Goal: Information Seeking & Learning: Compare options

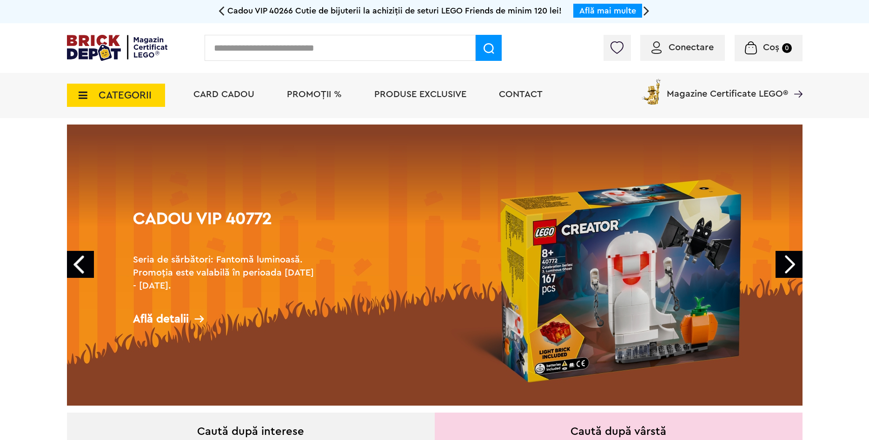
click at [117, 95] on span "CATEGORII" at bounding box center [125, 95] width 53 height 10
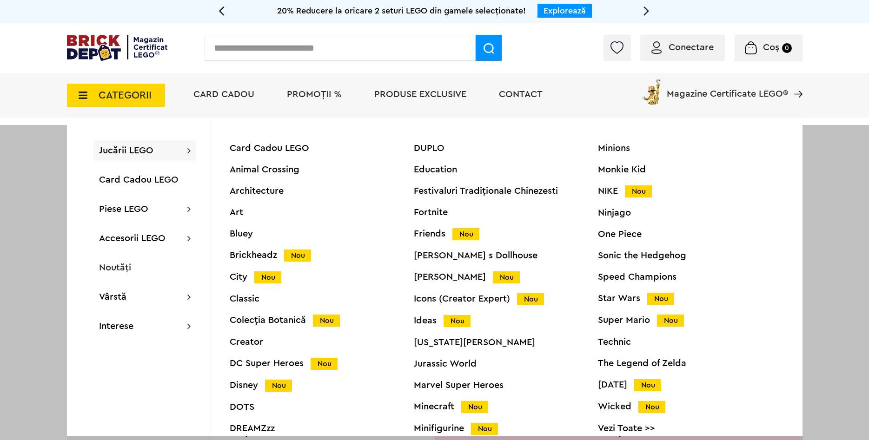
click at [113, 147] on span "Jucării LEGO" at bounding box center [126, 150] width 54 height 9
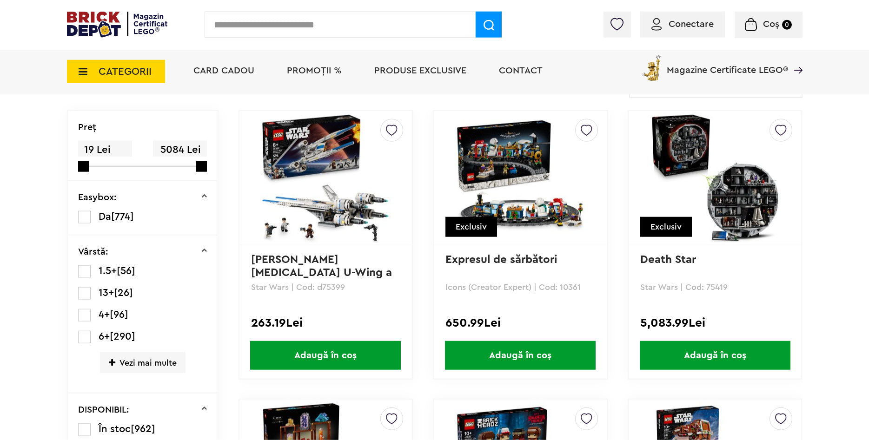
scroll to position [95, 0]
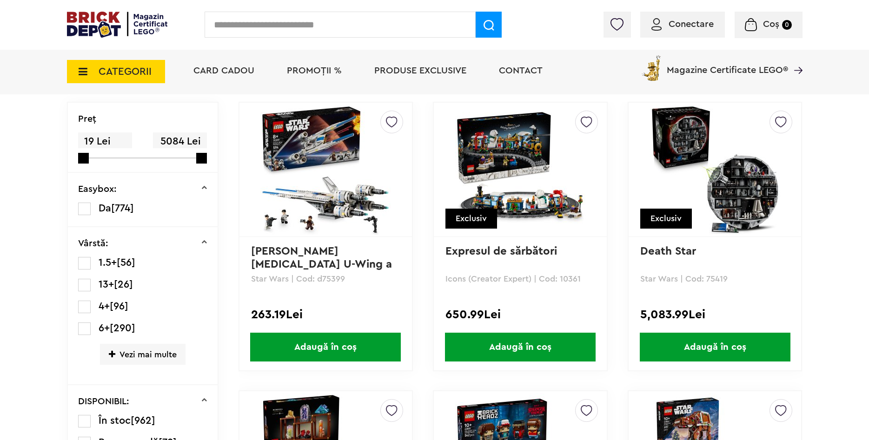
click at [140, 355] on span "Vezi mai multe" at bounding box center [143, 354] width 86 height 21
click at [83, 262] on label at bounding box center [84, 263] width 13 height 13
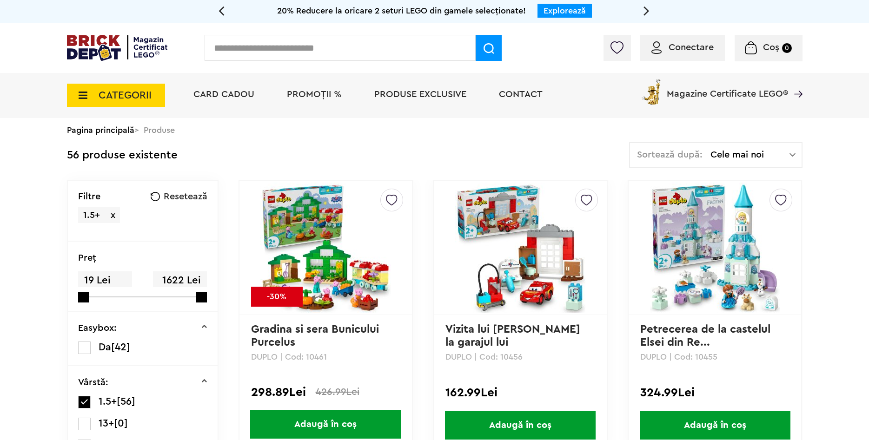
click at [515, 247] on img at bounding box center [520, 248] width 130 height 130
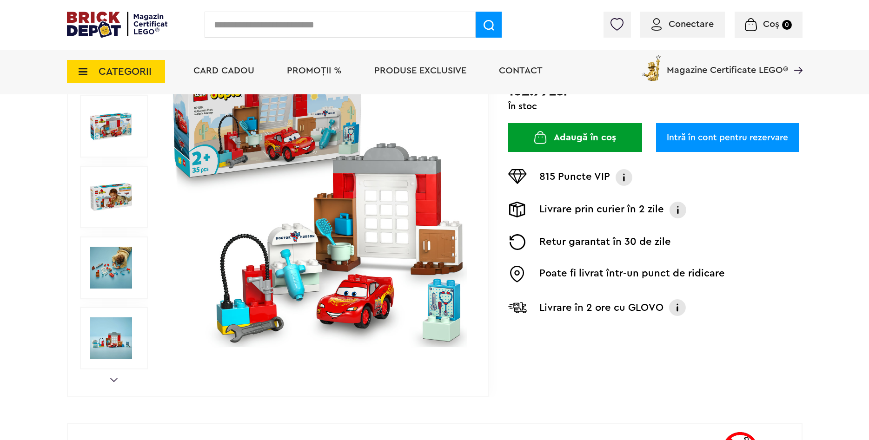
scroll to position [142, 0]
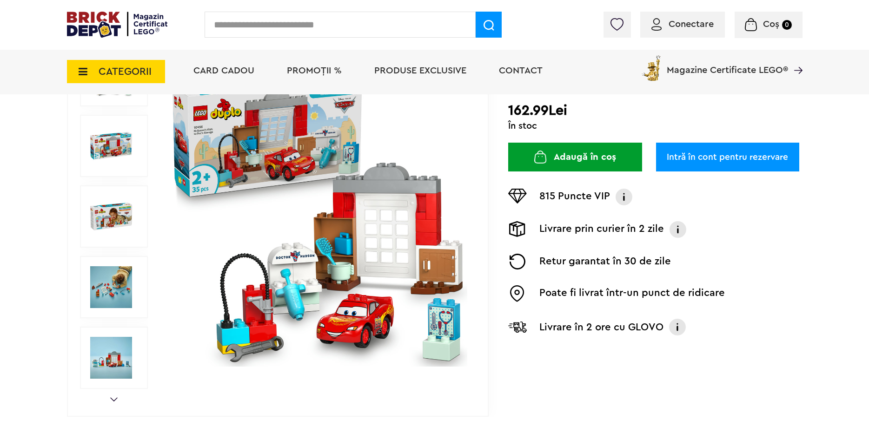
click at [299, 147] on img at bounding box center [318, 217] width 300 height 300
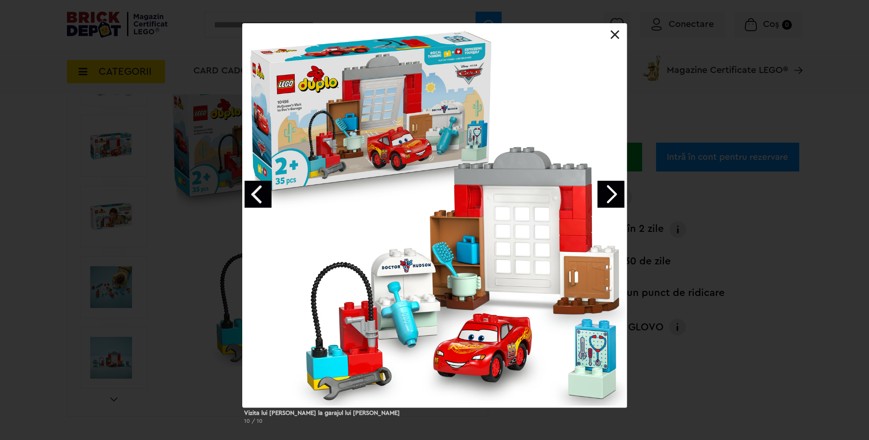
click at [615, 193] on link "Next image" at bounding box center [611, 194] width 27 height 27
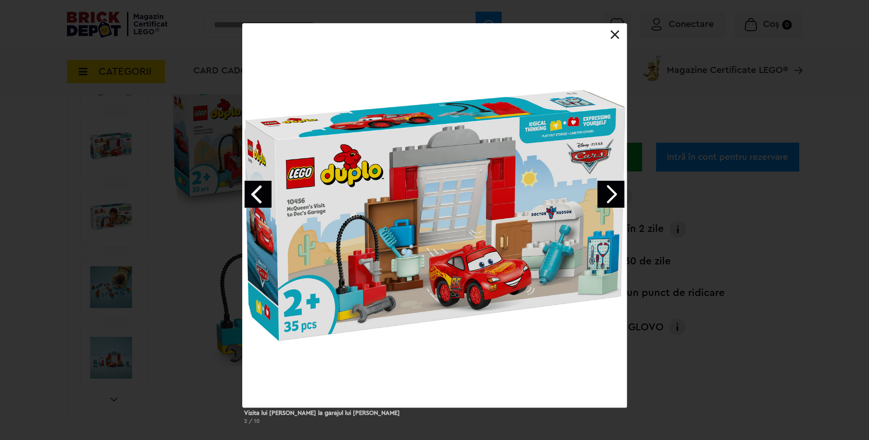
click at [615, 33] on link at bounding box center [615, 34] width 9 height 9
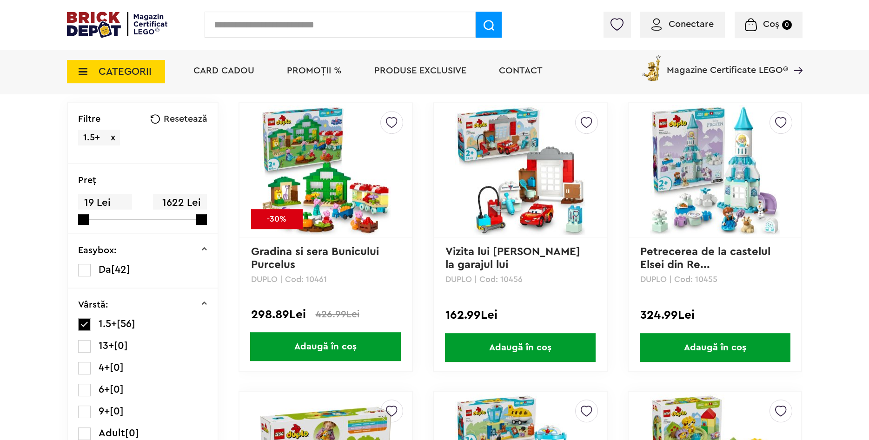
scroll to position [95, 0]
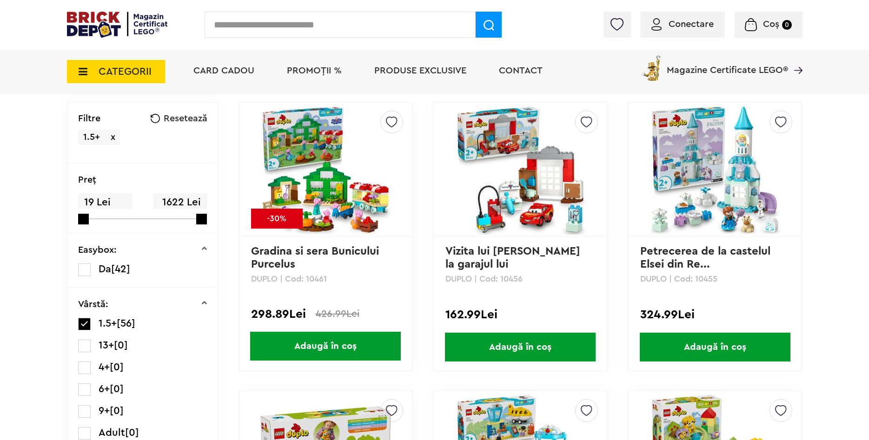
click at [329, 206] on img at bounding box center [325, 170] width 130 height 130
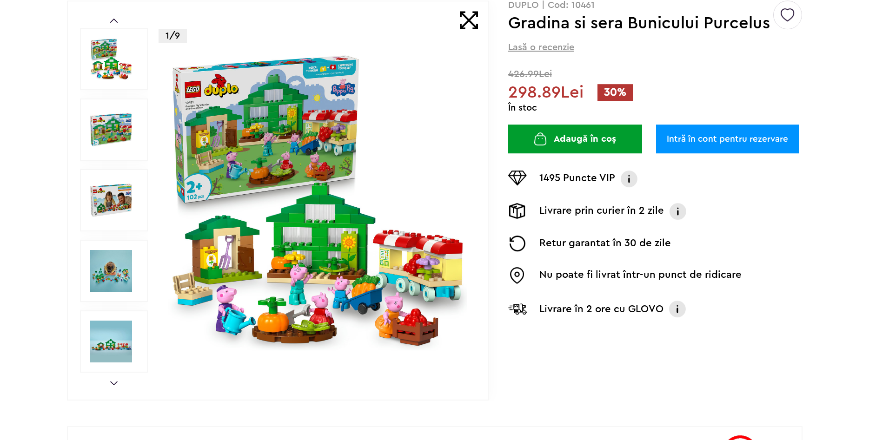
scroll to position [142, 0]
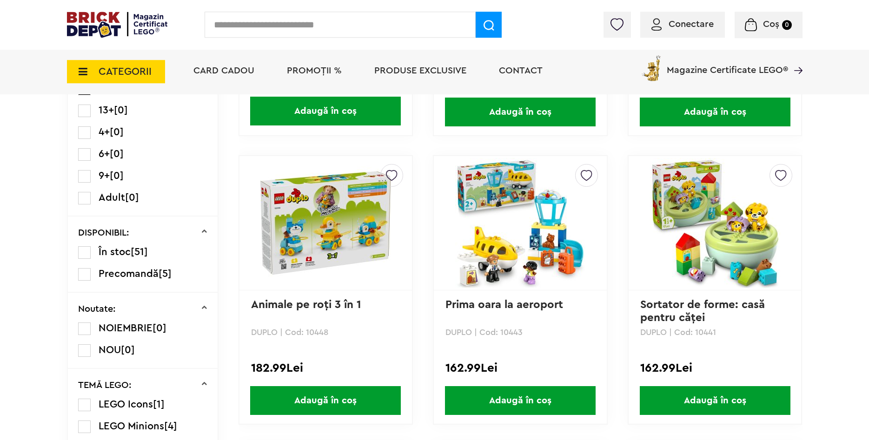
scroll to position [332, 0]
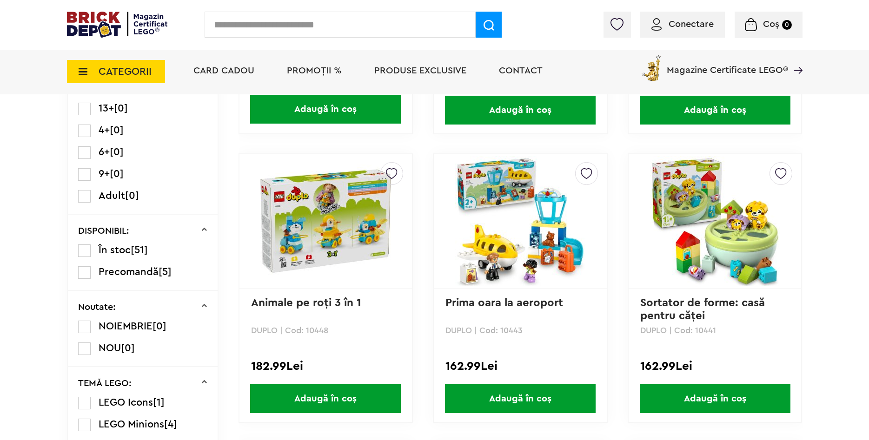
click at [487, 207] on img at bounding box center [520, 221] width 130 height 130
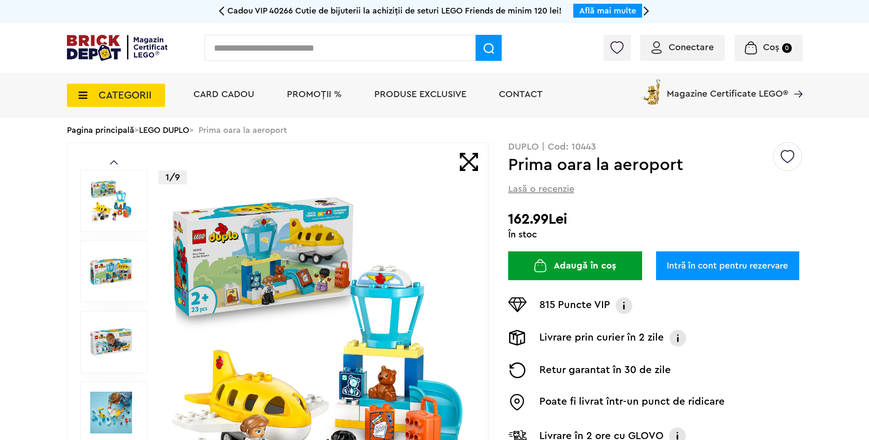
click at [333, 246] on img at bounding box center [318, 343] width 300 height 300
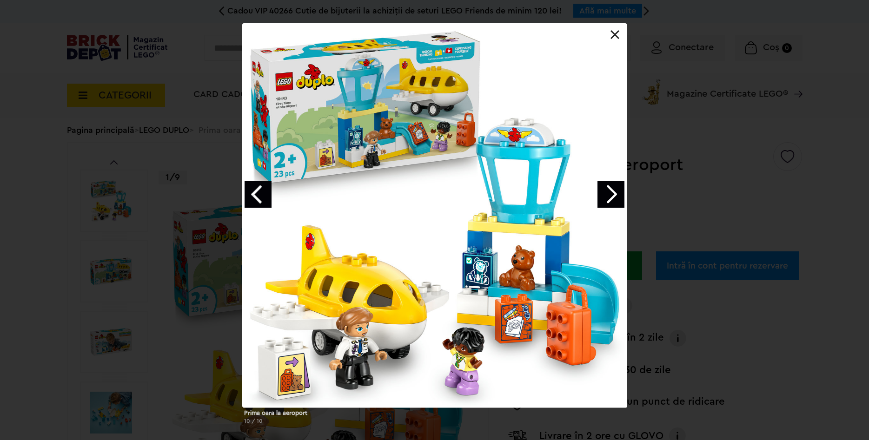
click at [607, 196] on link "Next image" at bounding box center [611, 194] width 27 height 27
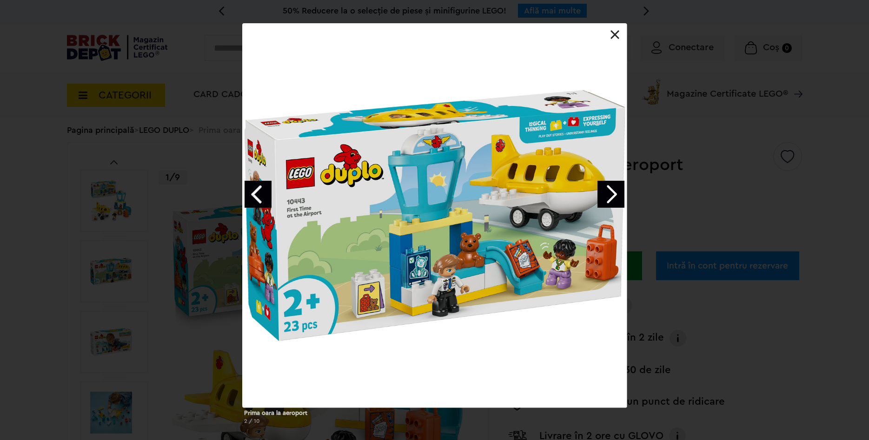
click at [607, 196] on link "Next image" at bounding box center [611, 194] width 27 height 27
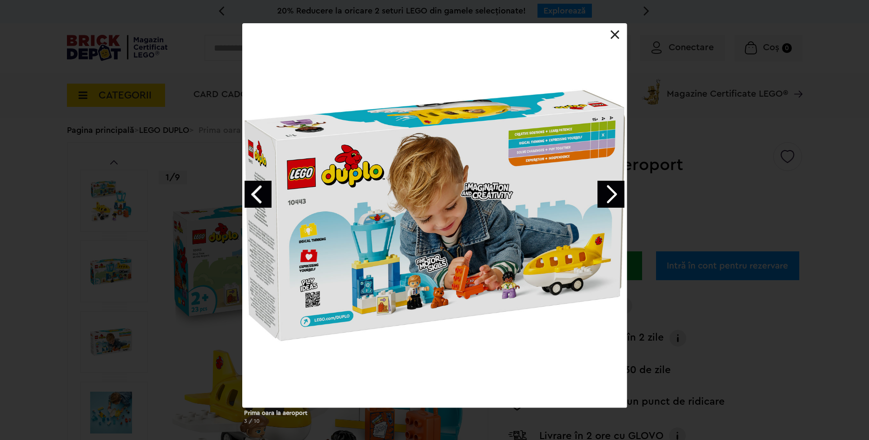
click at [607, 196] on link "Next image" at bounding box center [611, 194] width 27 height 27
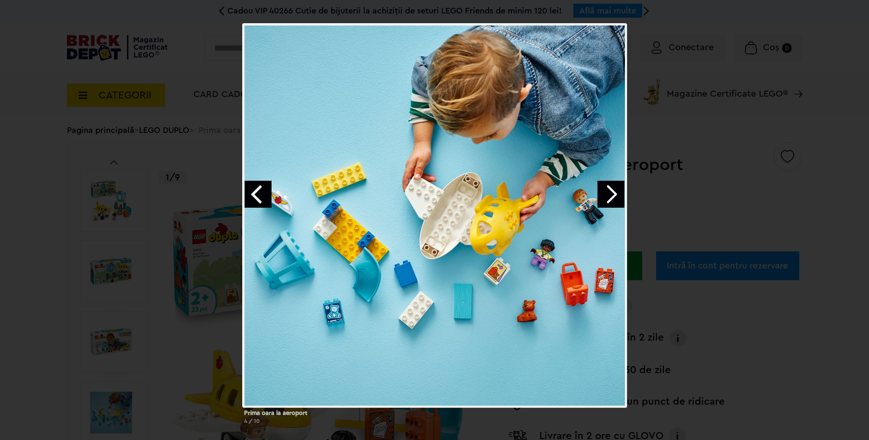
click at [607, 196] on link "Next image" at bounding box center [611, 194] width 27 height 27
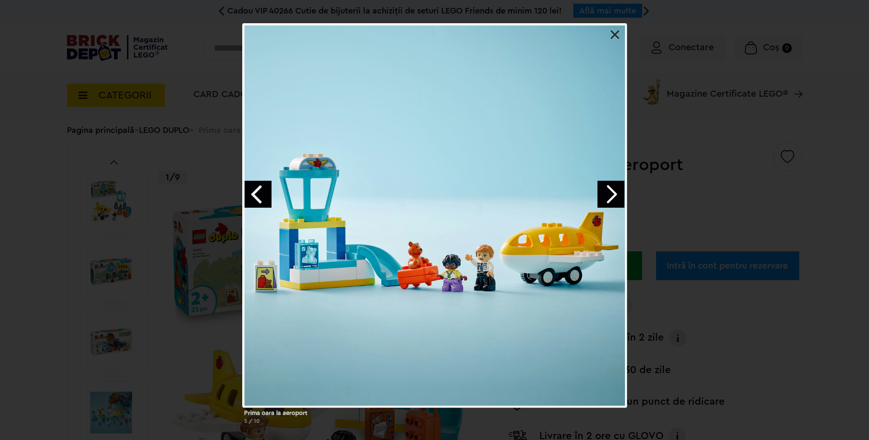
click at [614, 28] on div at bounding box center [434, 215] width 385 height 385
click at [614, 31] on link at bounding box center [615, 34] width 9 height 9
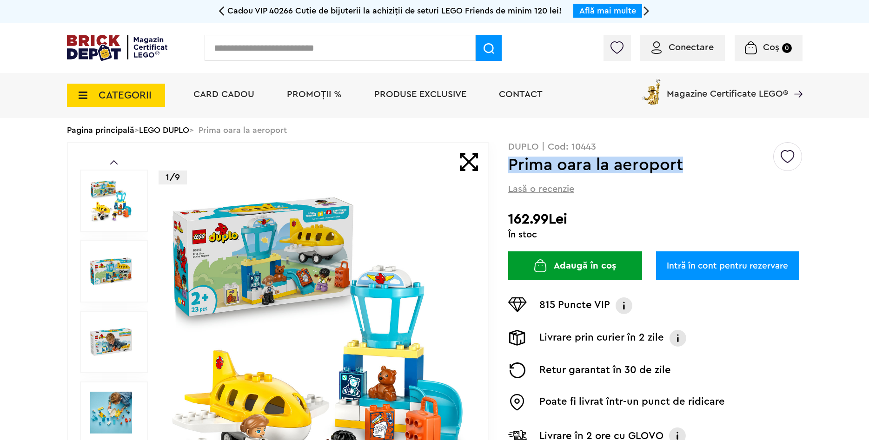
drag, startPoint x: 510, startPoint y: 166, endPoint x: 704, endPoint y: 168, distance: 193.9
click at [704, 168] on h1 "Prima oara la aeroport" at bounding box center [640, 165] width 264 height 17
copy h1 "Prima oara la aeroport"
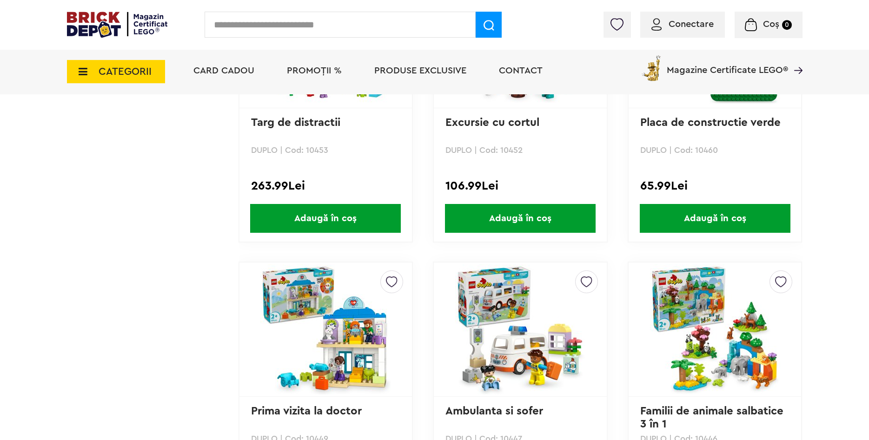
scroll to position [1186, 0]
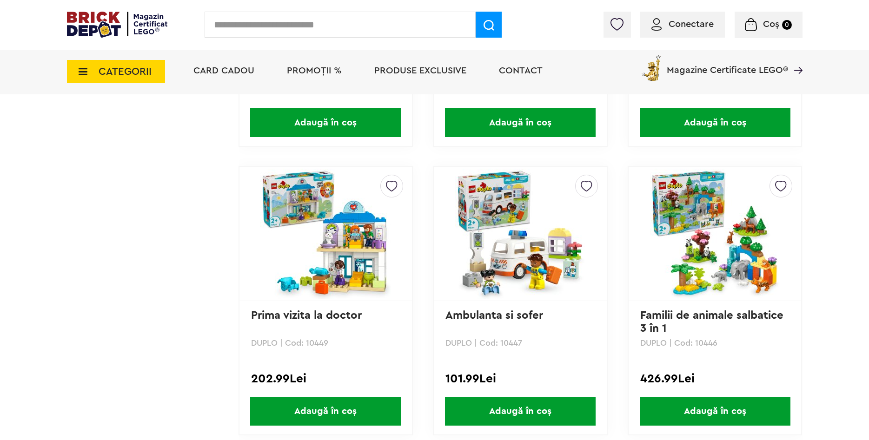
click at [287, 200] on img at bounding box center [325, 234] width 130 height 130
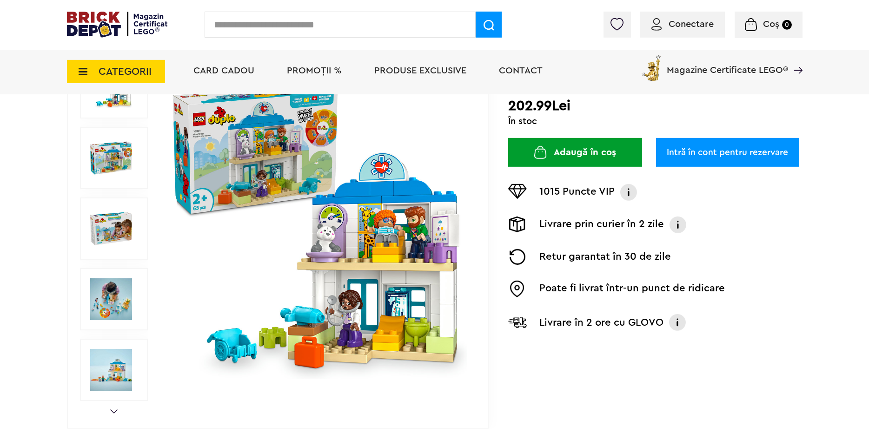
scroll to position [142, 0]
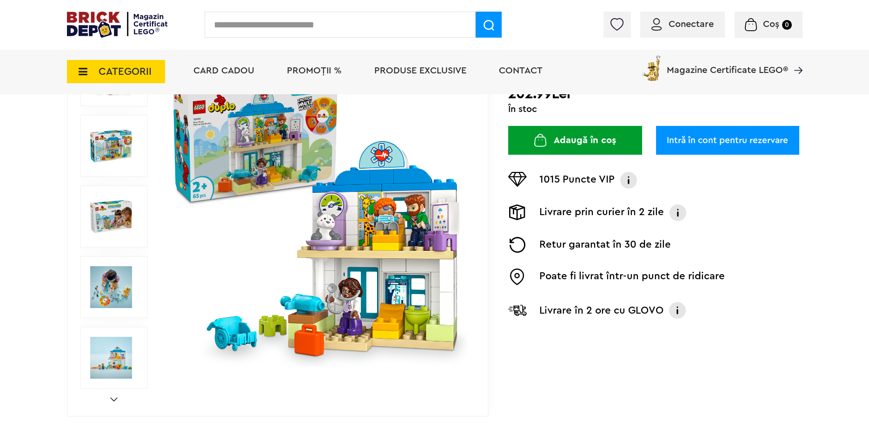
click at [414, 226] on img at bounding box center [318, 217] width 300 height 300
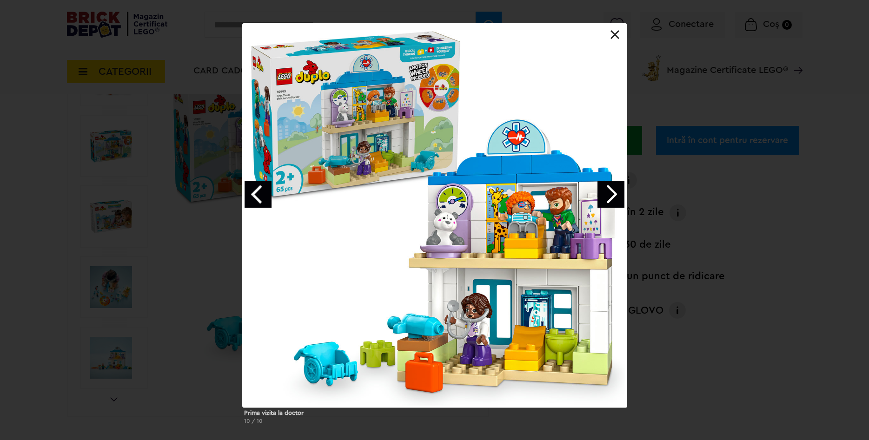
click at [614, 33] on link at bounding box center [615, 34] width 9 height 9
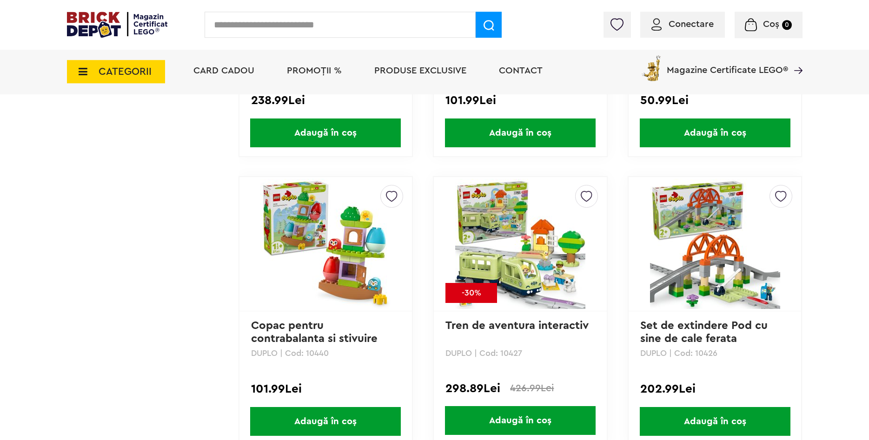
scroll to position [1755, 0]
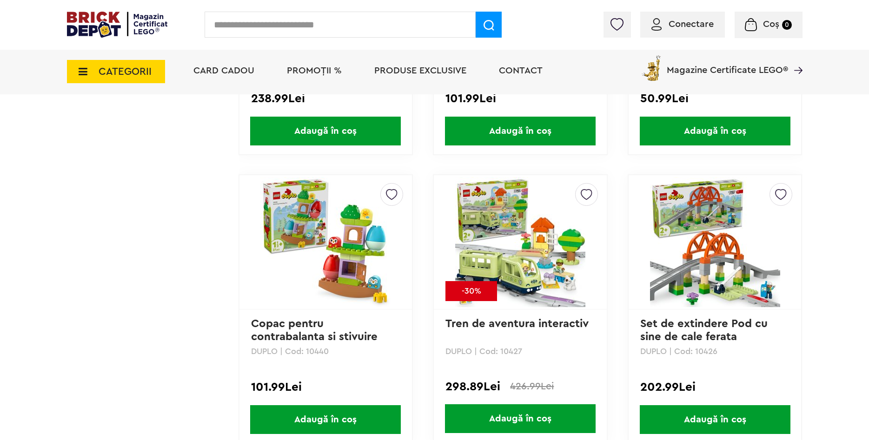
click at [493, 206] on img at bounding box center [520, 242] width 130 height 130
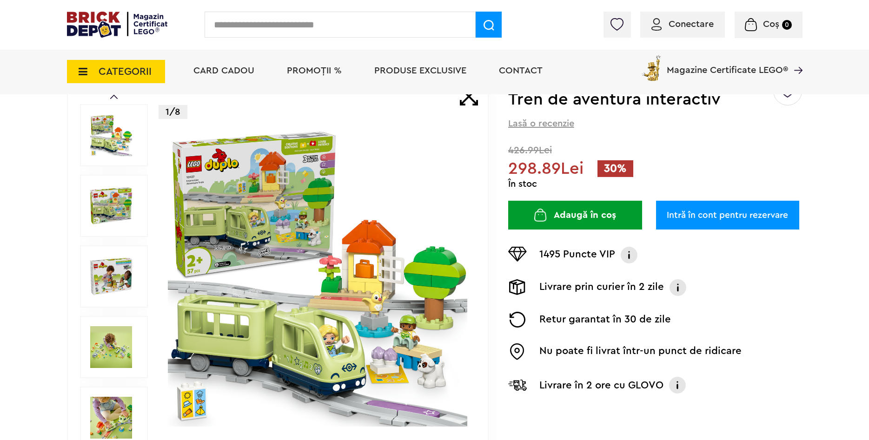
scroll to position [95, 0]
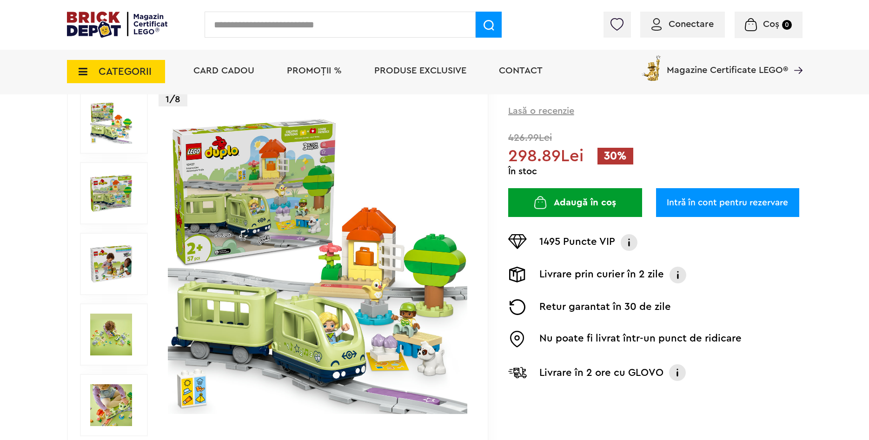
click at [288, 193] on img at bounding box center [318, 264] width 300 height 300
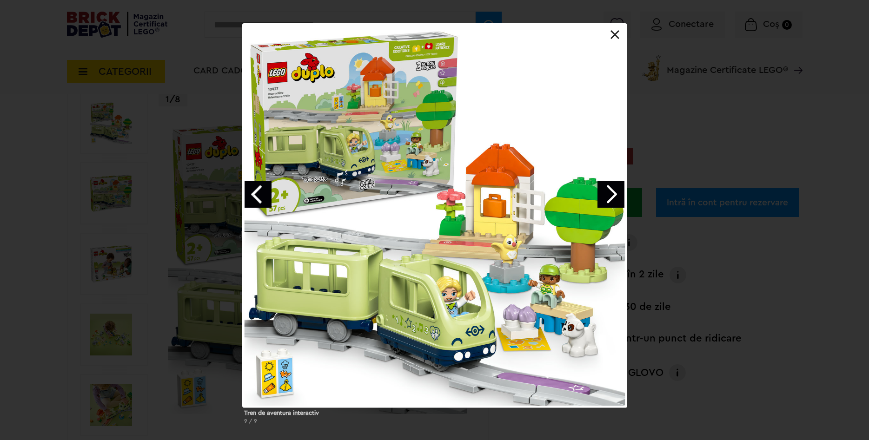
click at [609, 197] on link "Next image" at bounding box center [611, 194] width 27 height 27
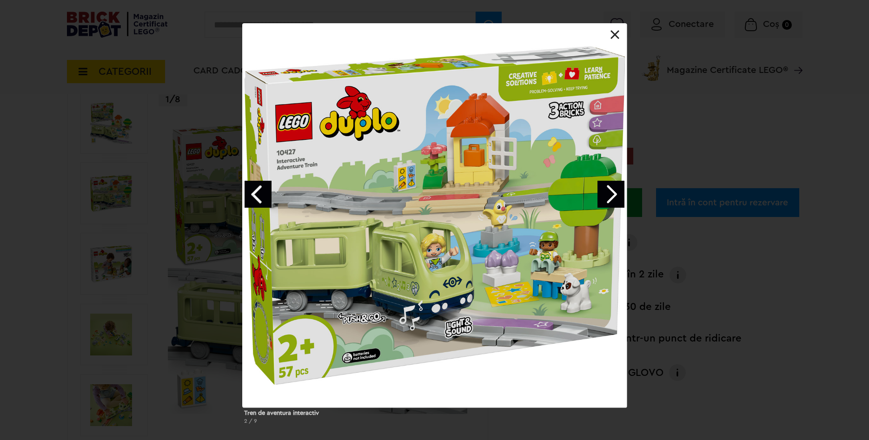
click at [609, 197] on link "Next image" at bounding box center [611, 194] width 27 height 27
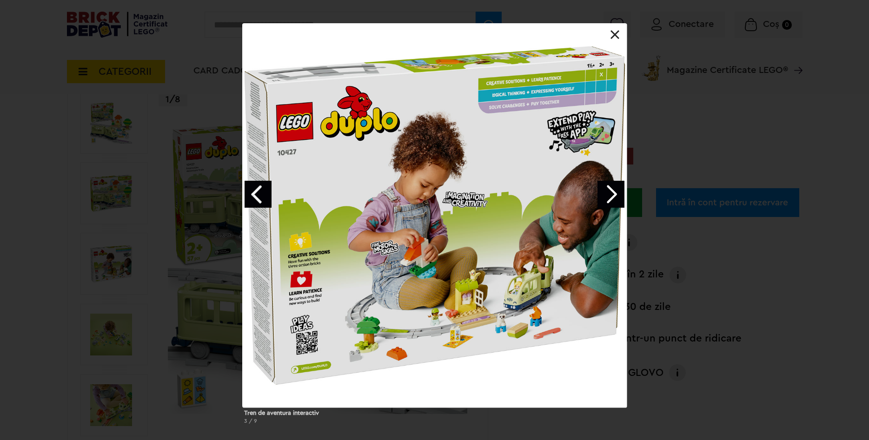
click at [609, 197] on link "Next image" at bounding box center [611, 194] width 27 height 27
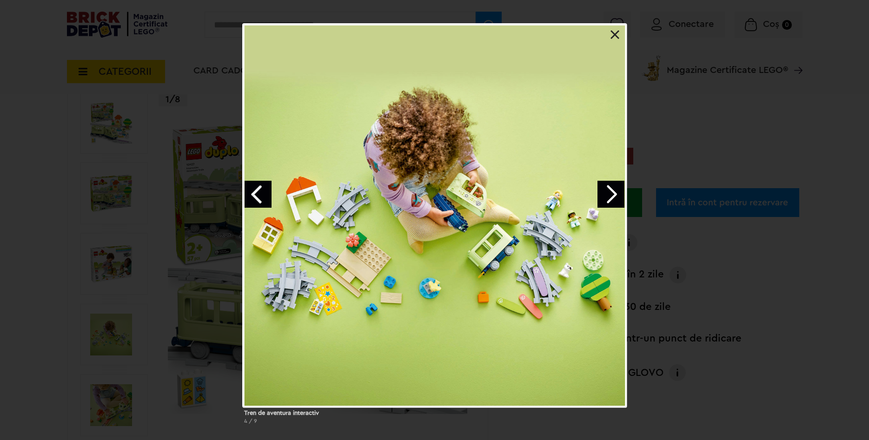
click at [609, 197] on link "Next image" at bounding box center [611, 194] width 27 height 27
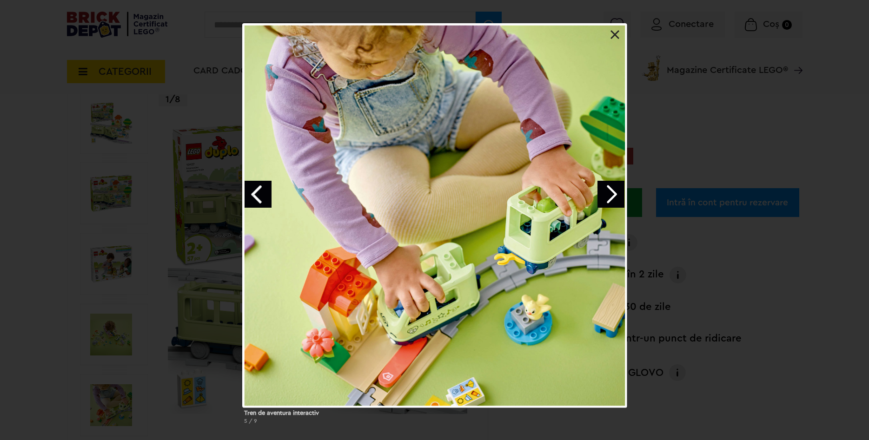
click at [609, 197] on link "Next image" at bounding box center [611, 194] width 27 height 27
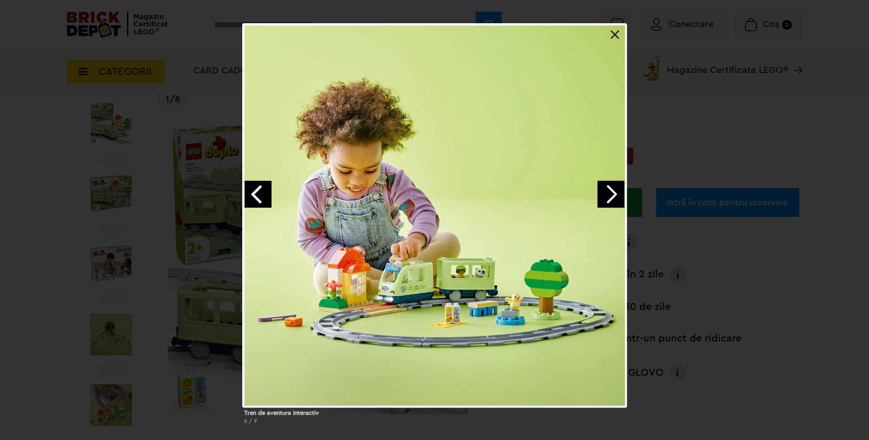
click at [609, 197] on link "Next image" at bounding box center [611, 194] width 27 height 27
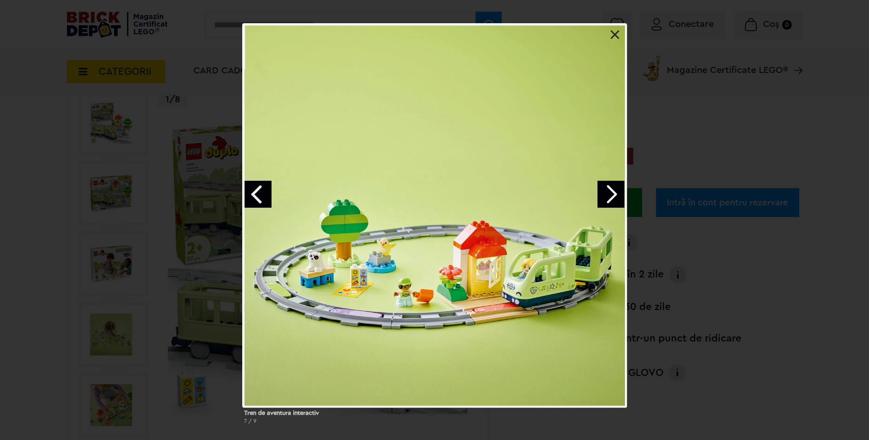
click at [605, 198] on link "Next image" at bounding box center [611, 194] width 27 height 27
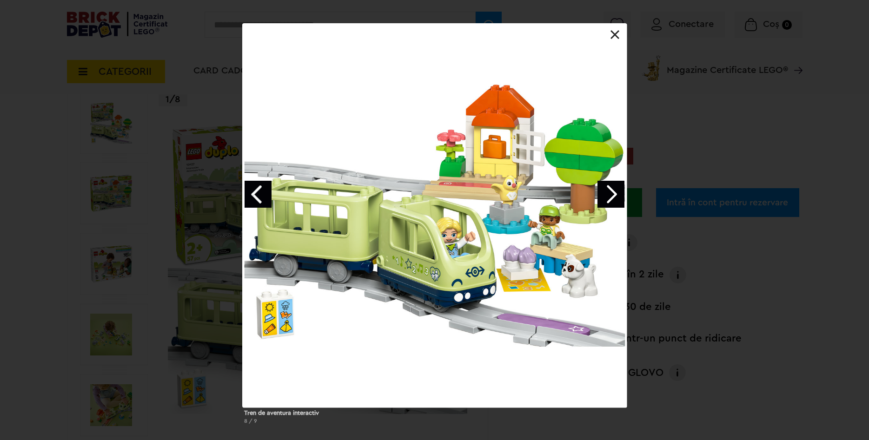
click at [605, 198] on link "Next image" at bounding box center [611, 194] width 27 height 27
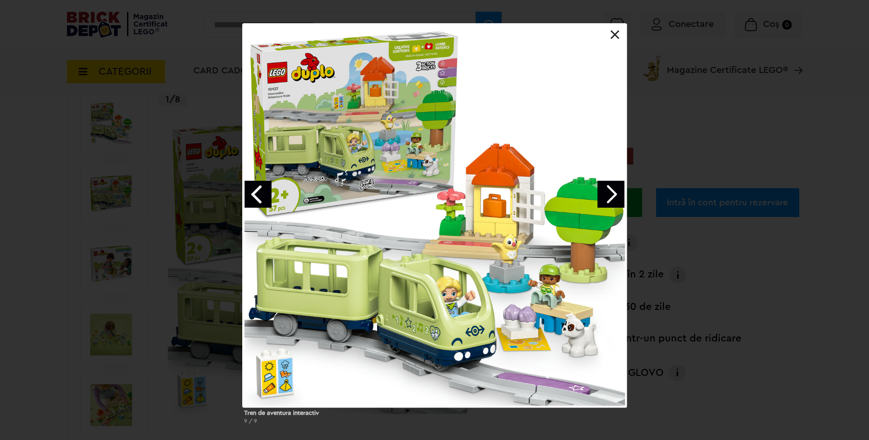
click at [605, 198] on link "Next image" at bounding box center [611, 194] width 27 height 27
click at [617, 35] on link at bounding box center [615, 34] width 9 height 9
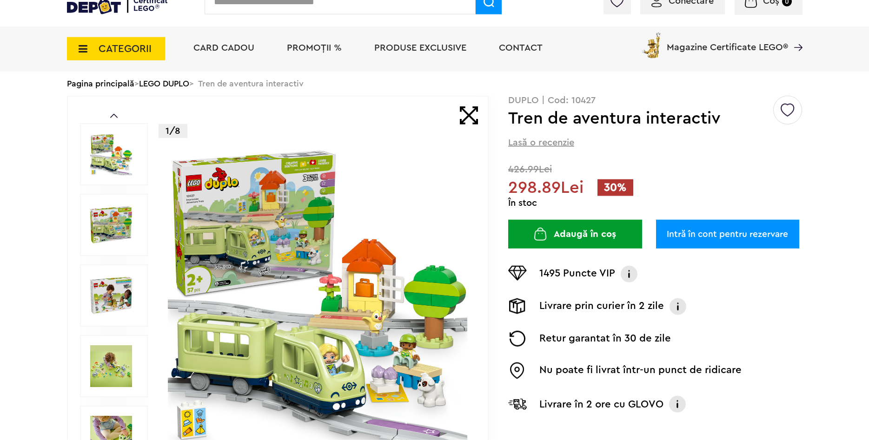
scroll to position [47, 0]
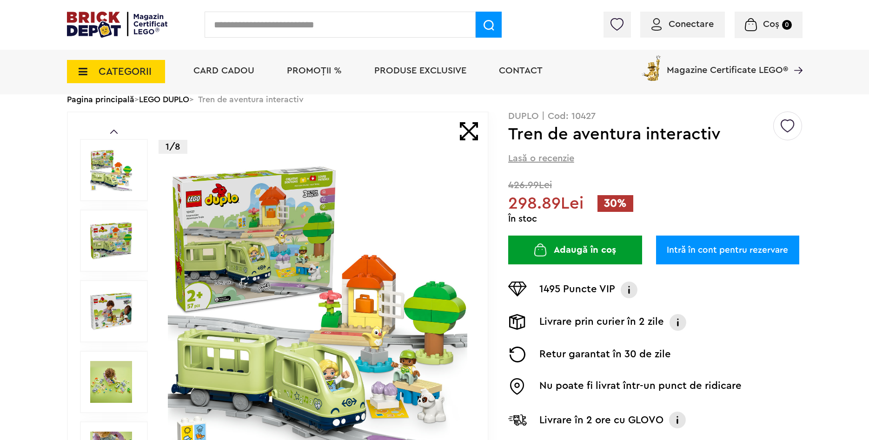
scroll to position [47, 0]
drag, startPoint x: 512, startPoint y: 135, endPoint x: 730, endPoint y: 137, distance: 218.1
click at [730, 137] on h1 "Tren de aventura interactiv" at bounding box center [640, 134] width 264 height 17
copy h1 "Tren de aventura interactiv"
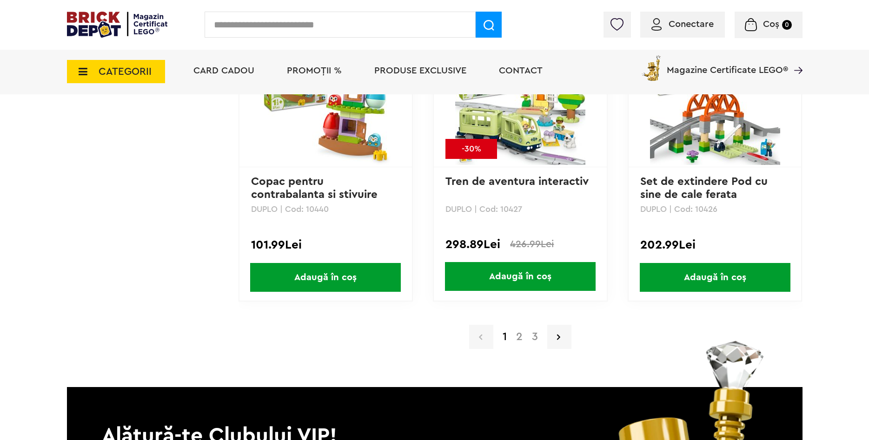
scroll to position [2040, 0]
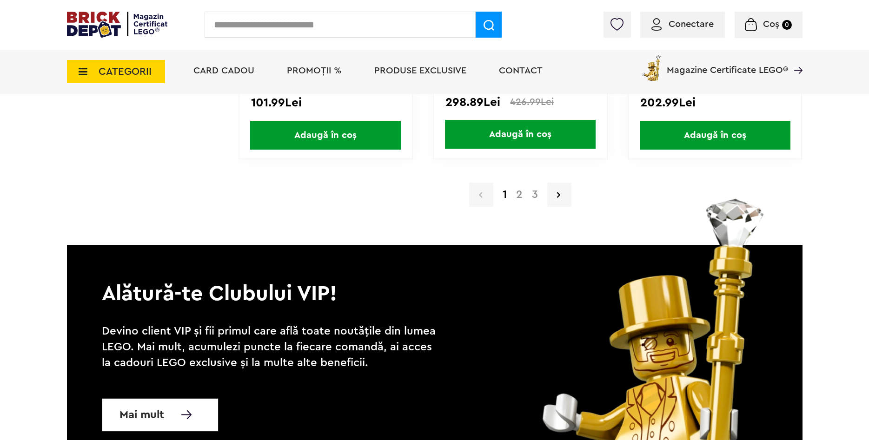
click at [517, 197] on a=1 "2" at bounding box center [520, 194] width 16 height 11
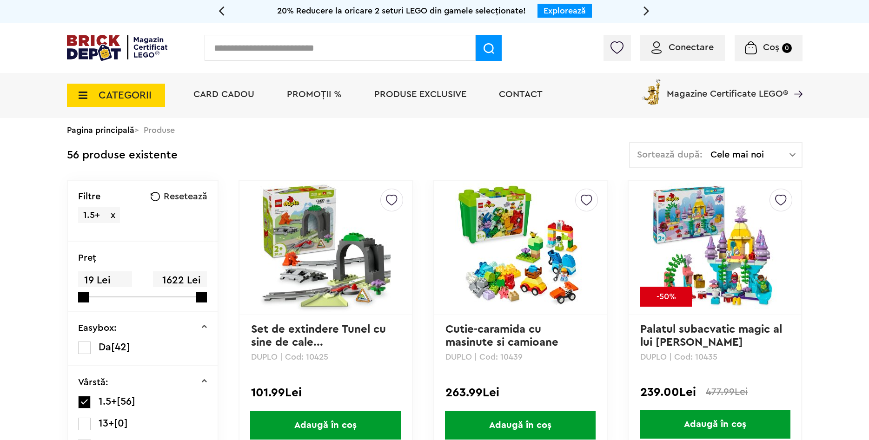
click at [294, 247] on img at bounding box center [325, 248] width 130 height 130
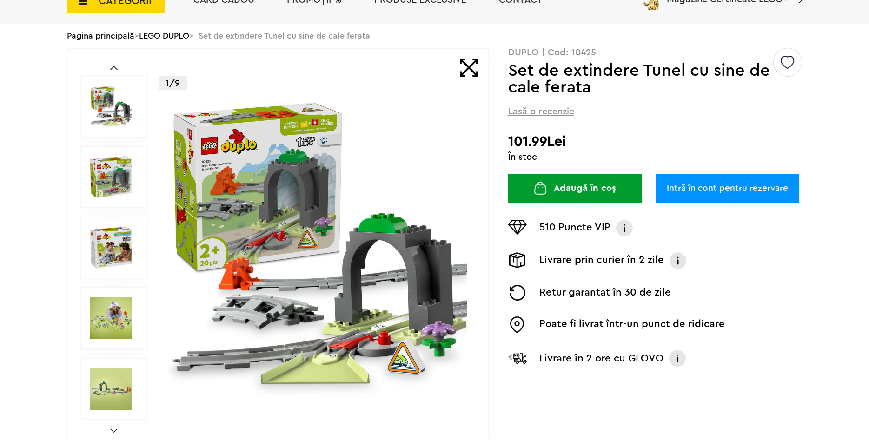
scroll to position [95, 0]
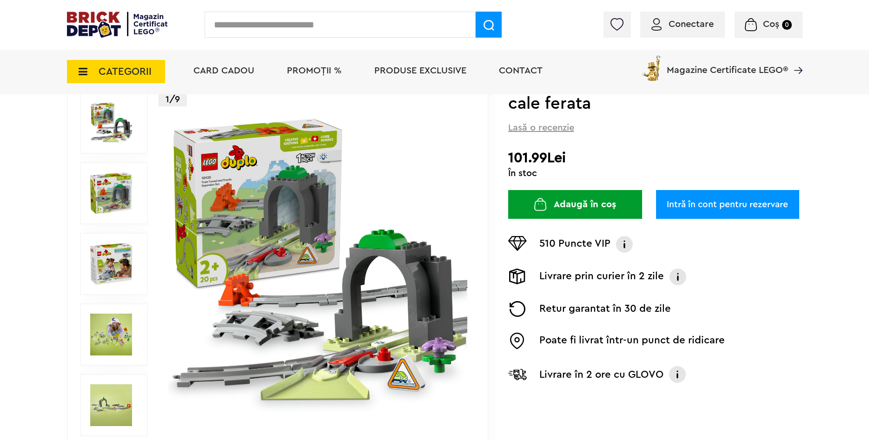
click at [101, 267] on img at bounding box center [111, 264] width 42 height 42
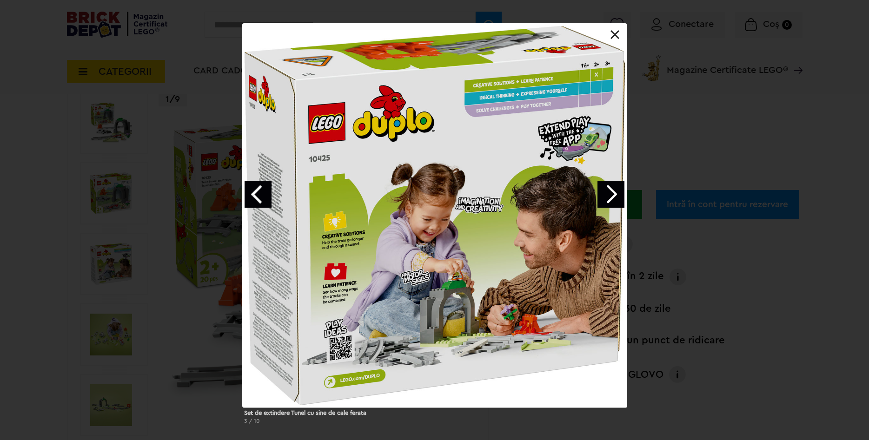
click at [615, 198] on link "Next image" at bounding box center [611, 194] width 27 height 27
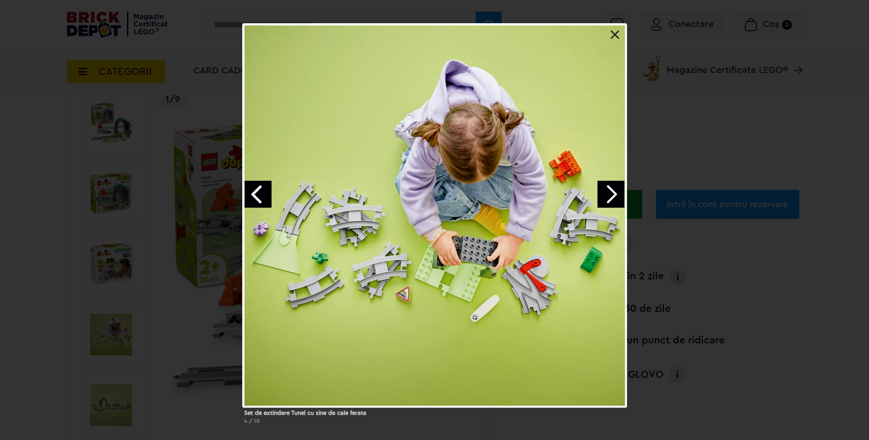
click at [615, 198] on link "Next image" at bounding box center [611, 194] width 27 height 27
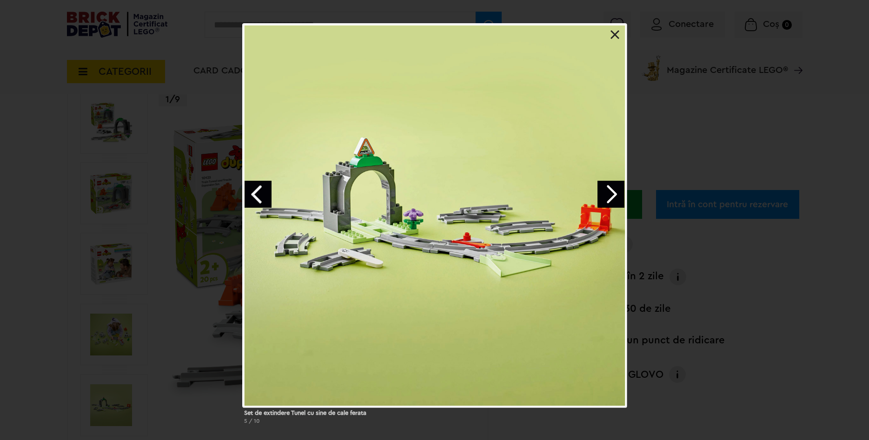
click at [615, 198] on link "Next image" at bounding box center [611, 194] width 27 height 27
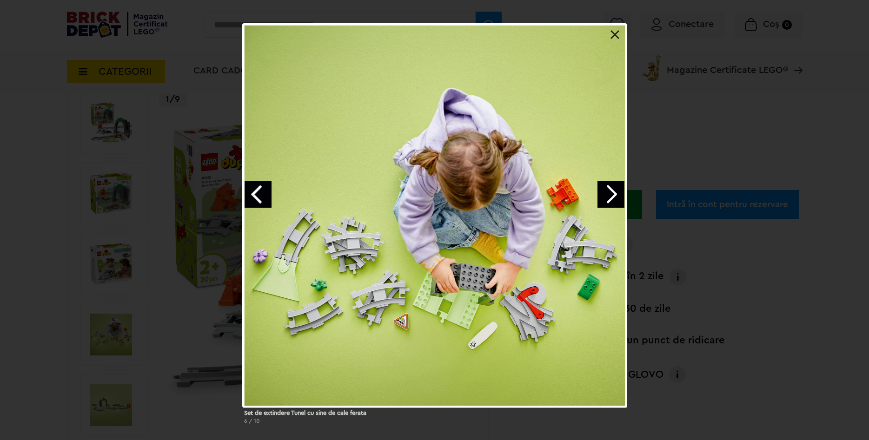
click at [615, 198] on link "Next image" at bounding box center [611, 194] width 27 height 27
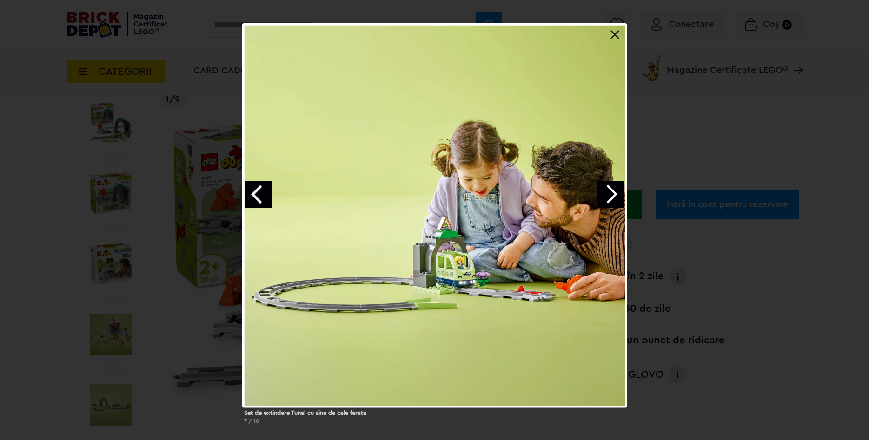
click at [613, 33] on link at bounding box center [615, 34] width 9 height 9
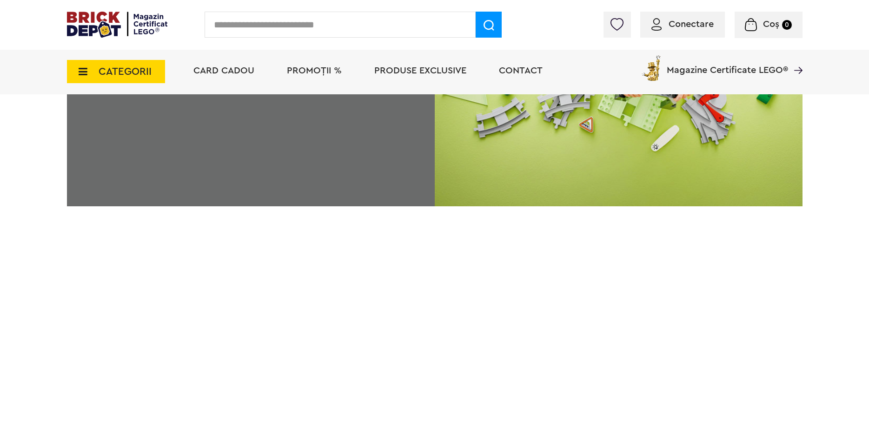
scroll to position [1803, 0]
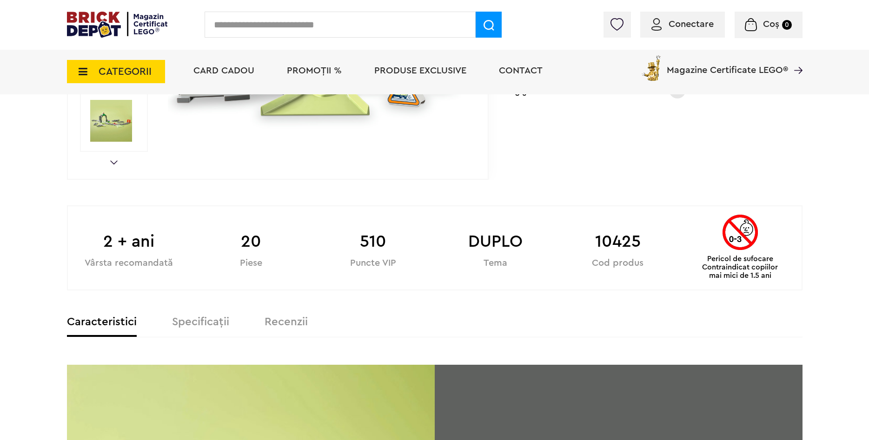
scroll to position [47, 0]
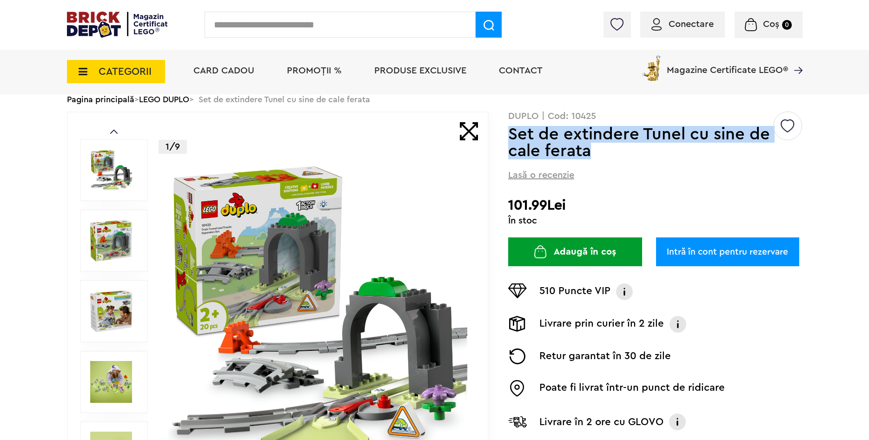
drag, startPoint x: 510, startPoint y: 133, endPoint x: 596, endPoint y: 161, distance: 90.6
click at [596, 161] on div "Creează o listă nouă DUPLO | Cod: 10425 Set de extindere Tunel cu sine de cale …" at bounding box center [655, 278] width 294 height 333
copy h1 "Set de extindere Tunel cu sine de cale ferata"
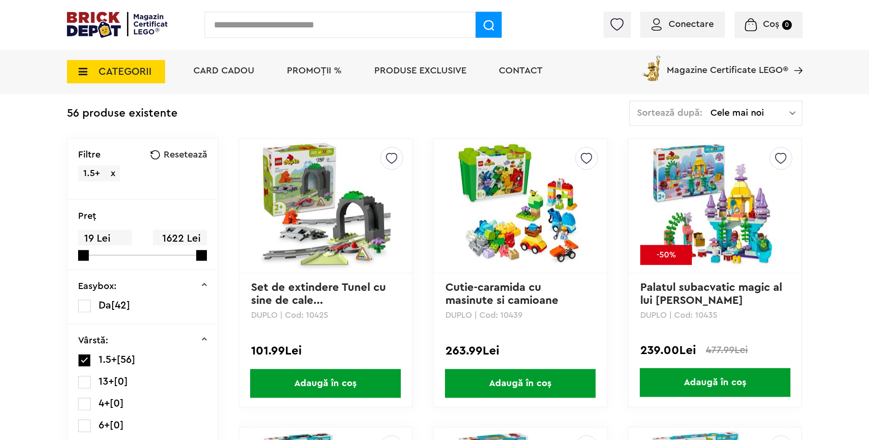
scroll to position [95, 0]
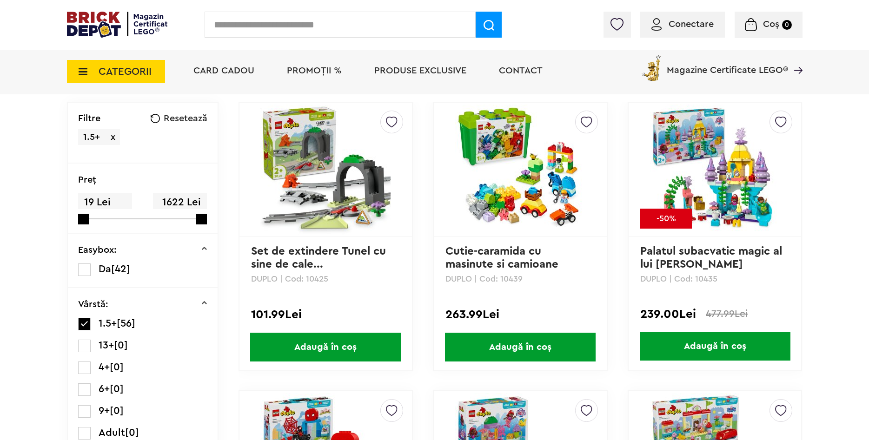
click at [511, 199] on img at bounding box center [520, 170] width 130 height 130
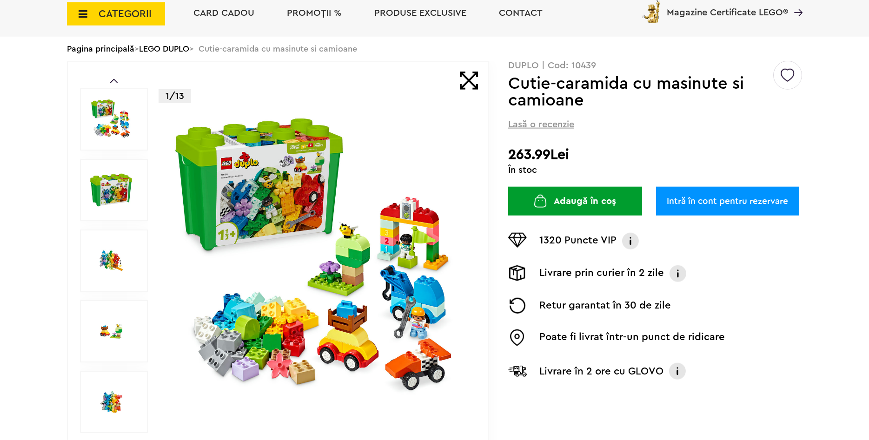
scroll to position [95, 0]
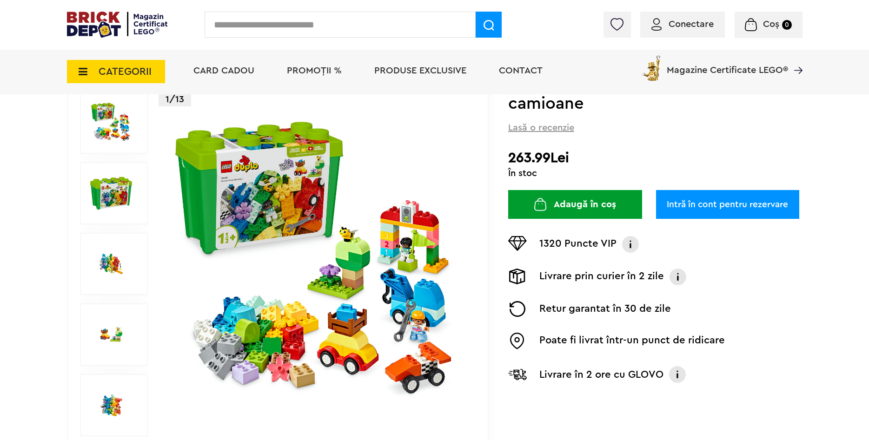
click at [280, 212] on img at bounding box center [318, 264] width 300 height 300
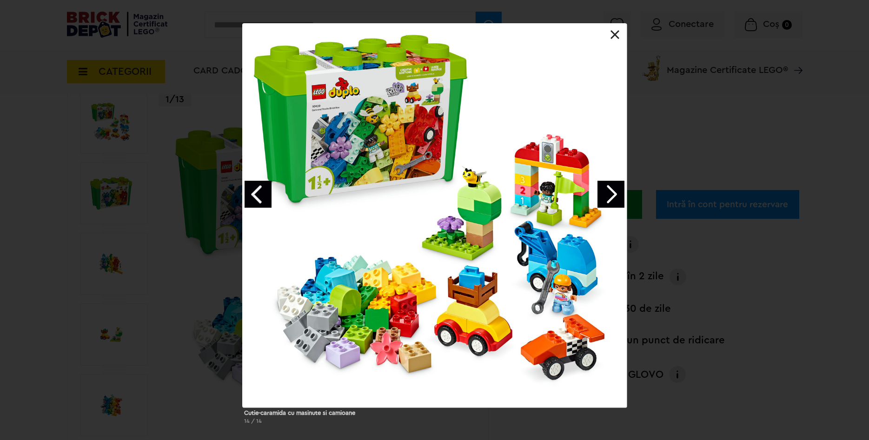
click at [604, 193] on link "Next image" at bounding box center [611, 194] width 27 height 27
click at [615, 36] on link at bounding box center [615, 34] width 9 height 9
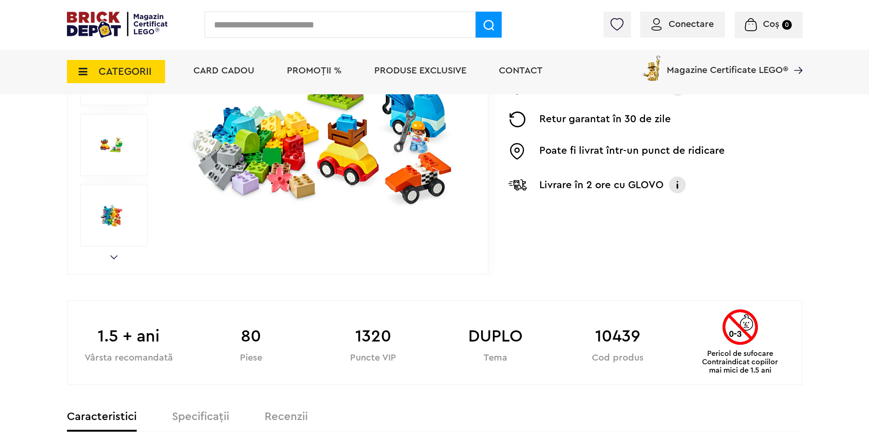
scroll to position [474, 0]
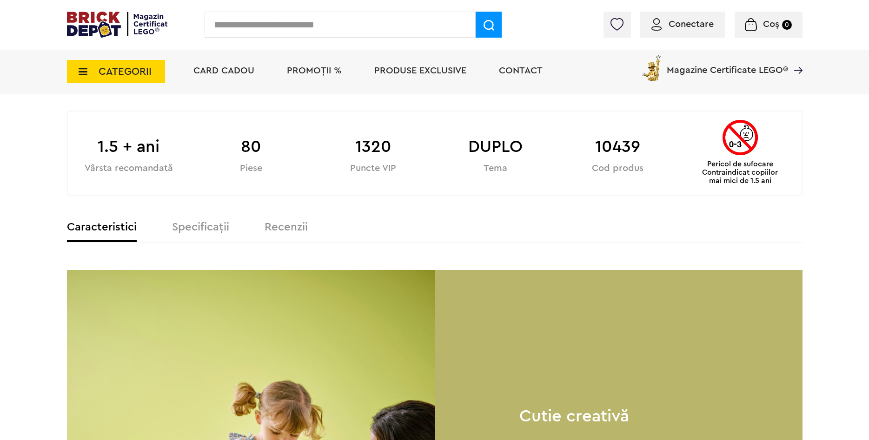
click at [195, 228] on label "Specificații" at bounding box center [200, 227] width 57 height 11
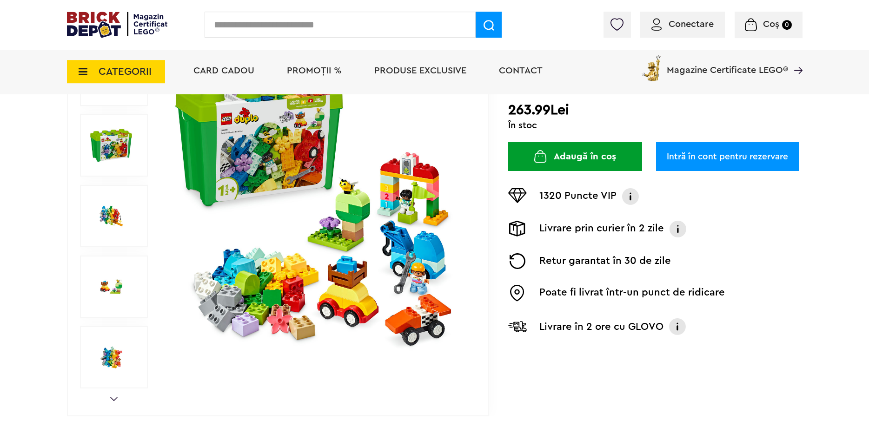
scroll to position [142, 0]
click at [336, 230] on img at bounding box center [318, 217] width 300 height 300
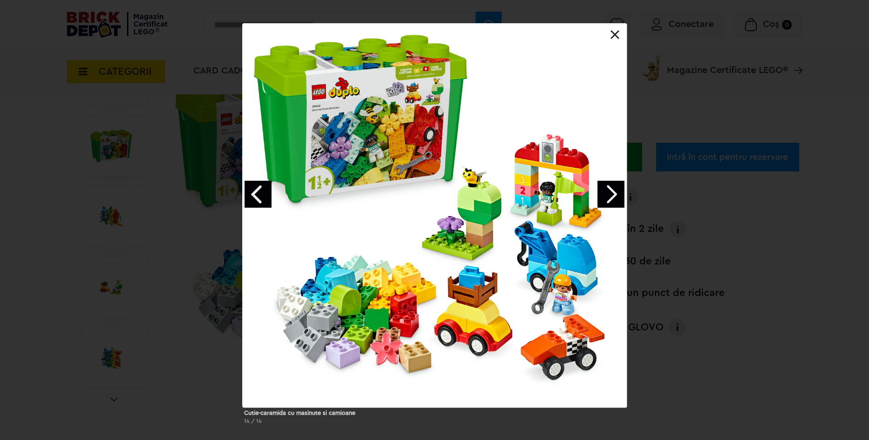
click at [613, 32] on link at bounding box center [615, 34] width 9 height 9
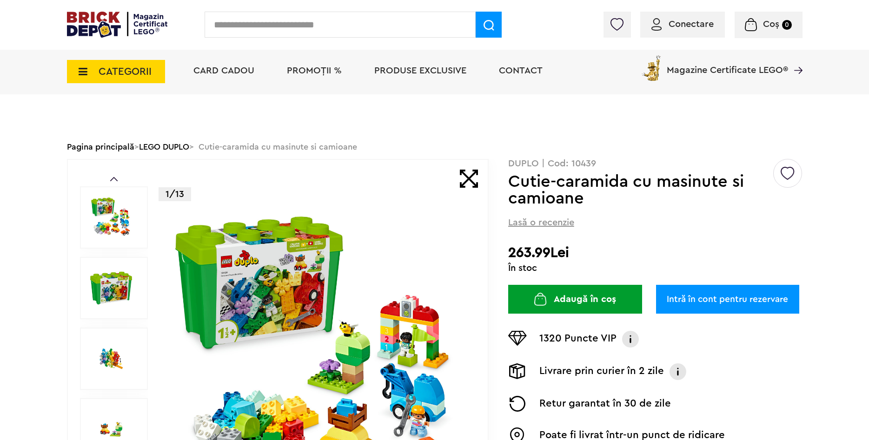
scroll to position [142, 0]
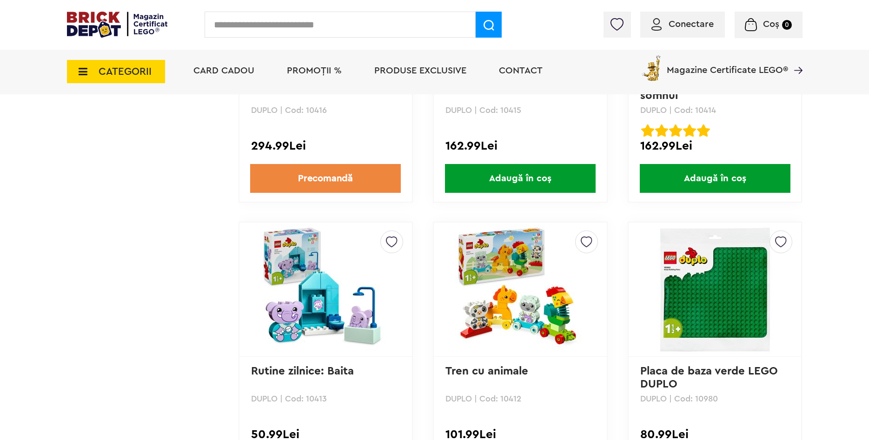
scroll to position [1898, 0]
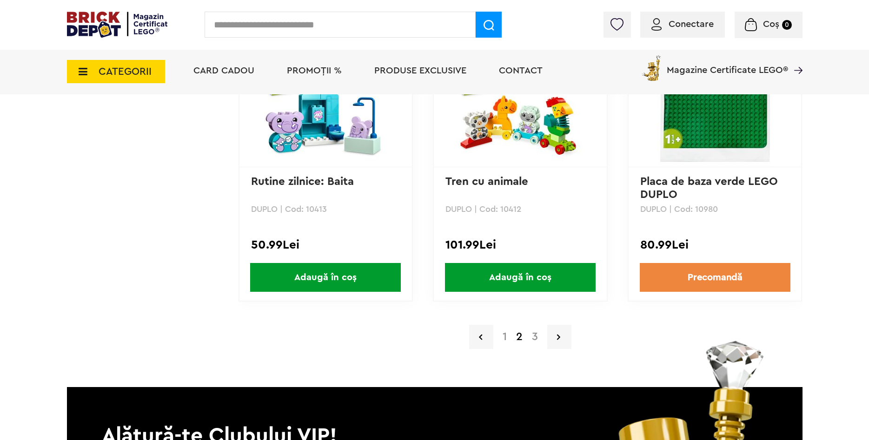
click at [533, 336] on a=1 "3" at bounding box center [534, 337] width 15 height 11
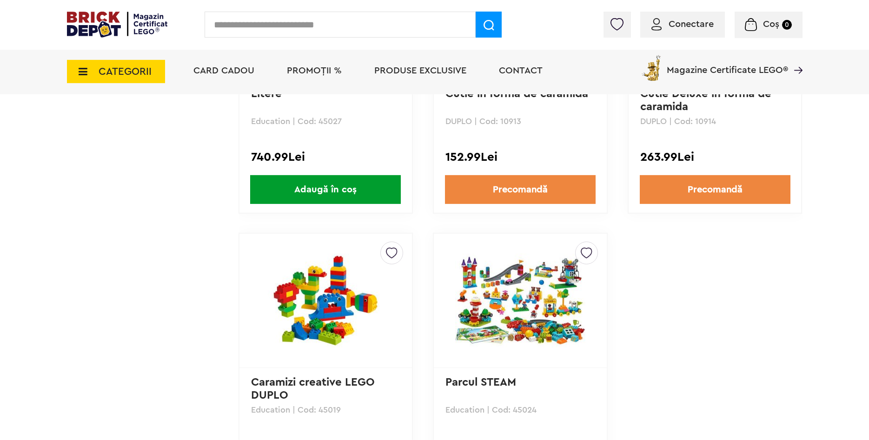
scroll to position [1139, 0]
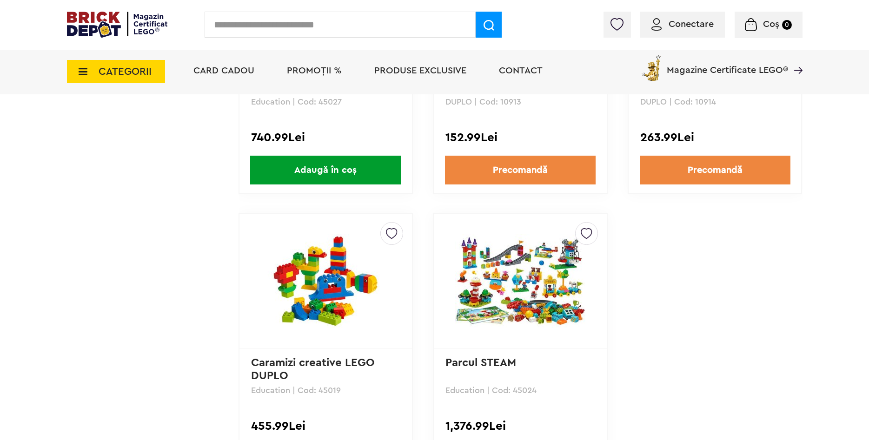
click at [538, 272] on img at bounding box center [520, 281] width 130 height 94
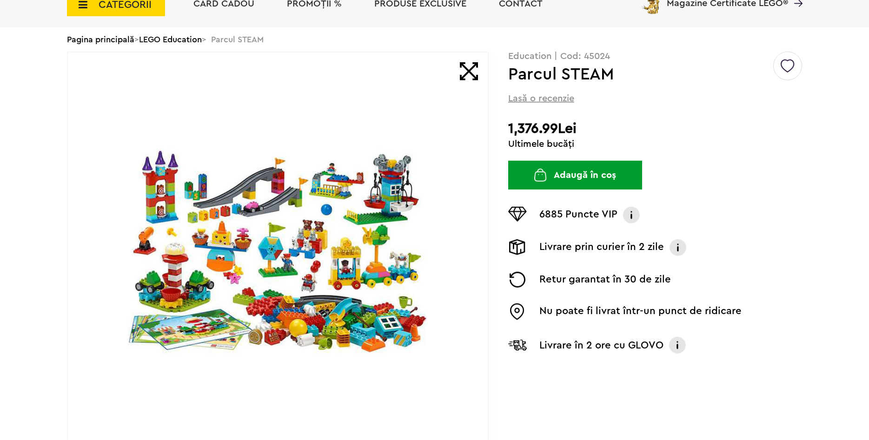
scroll to position [95, 0]
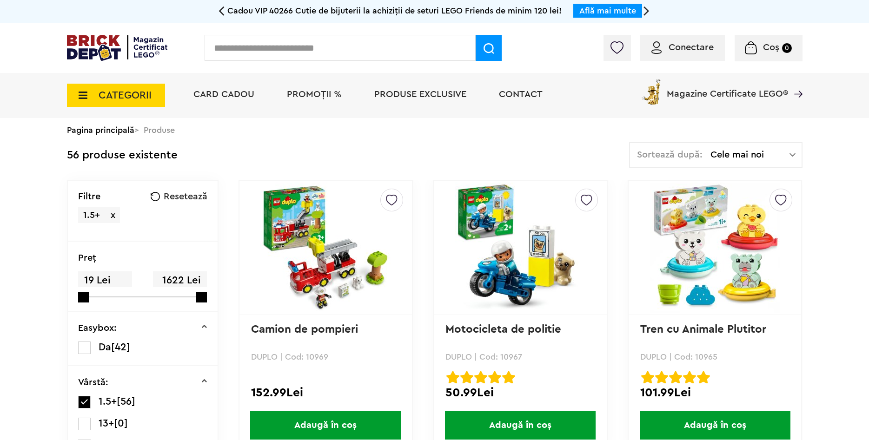
scroll to position [1139, 0]
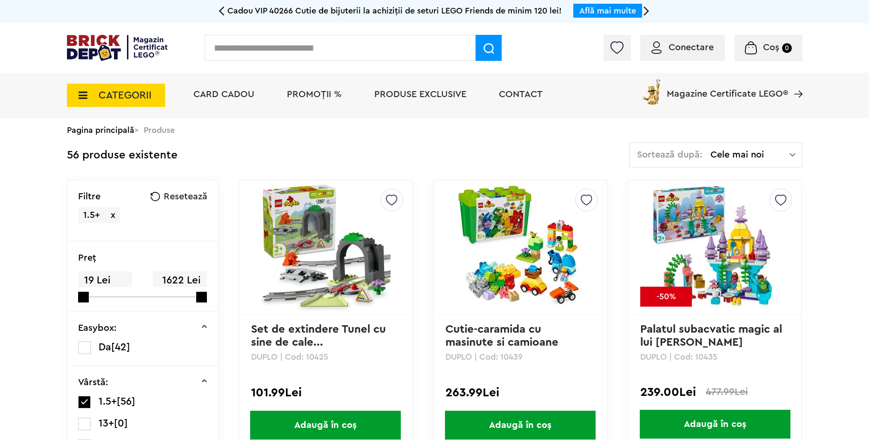
click at [120, 97] on span "CATEGORII" at bounding box center [125, 95] width 53 height 10
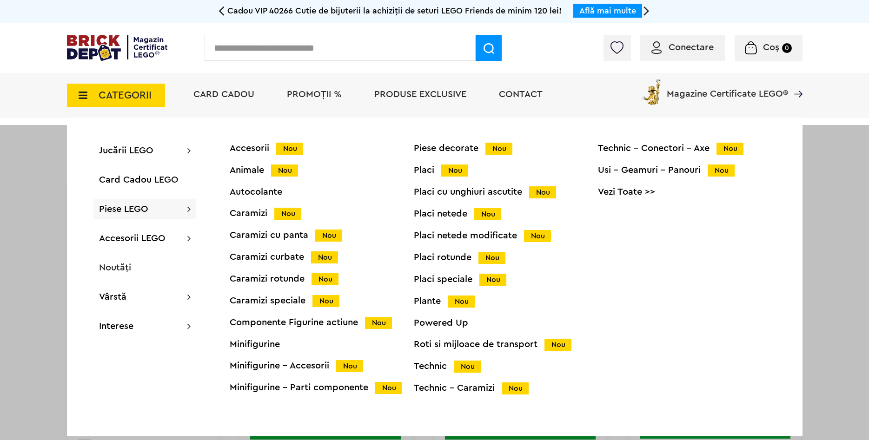
click at [119, 208] on span "Piese LEGO" at bounding box center [123, 209] width 49 height 9
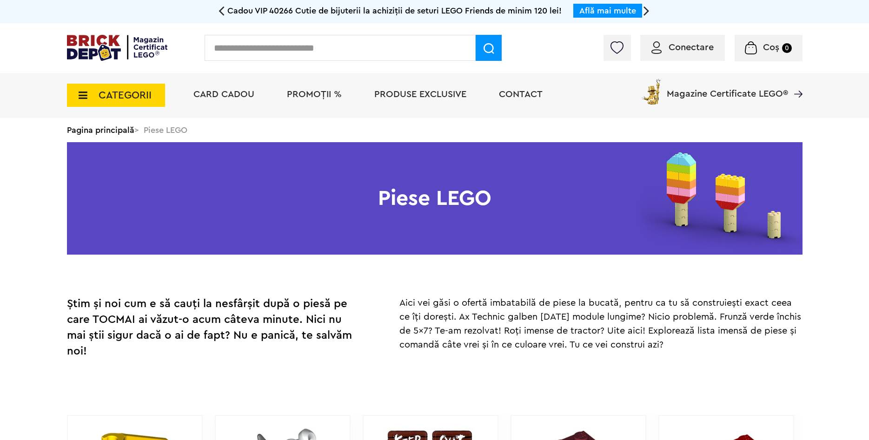
click at [109, 95] on span "CATEGORII" at bounding box center [125, 95] width 53 height 10
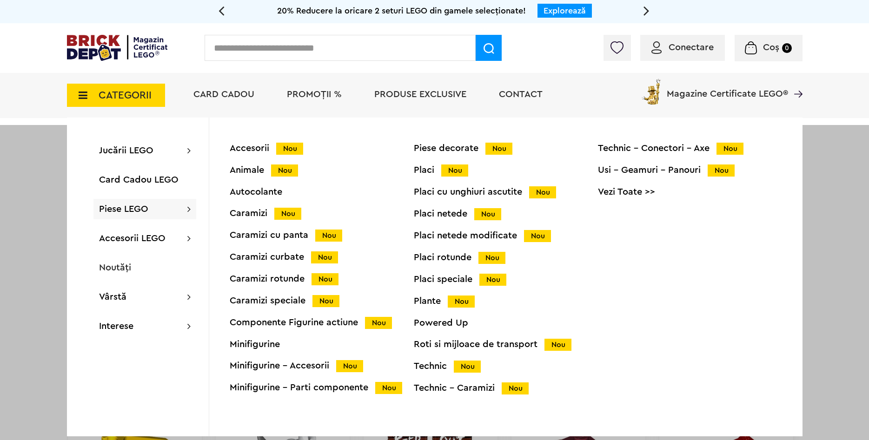
click at [246, 212] on div "Caramizi Nou" at bounding box center [322, 214] width 184 height 10
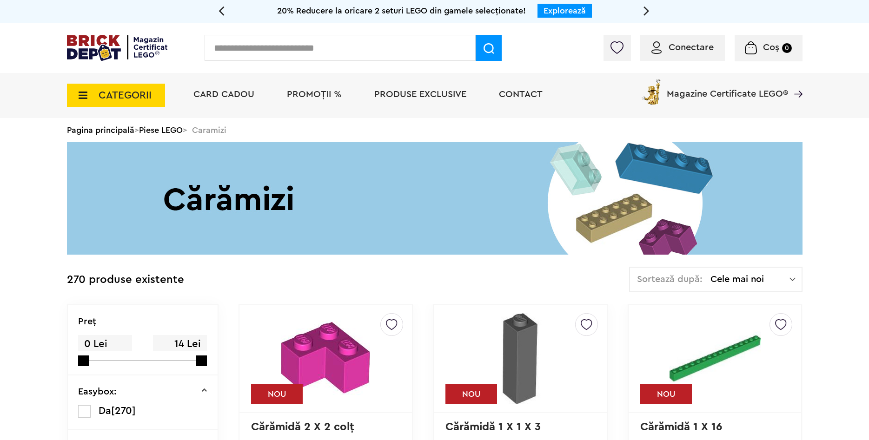
click at [90, 91] on span "CATEGORII" at bounding box center [116, 95] width 98 height 23
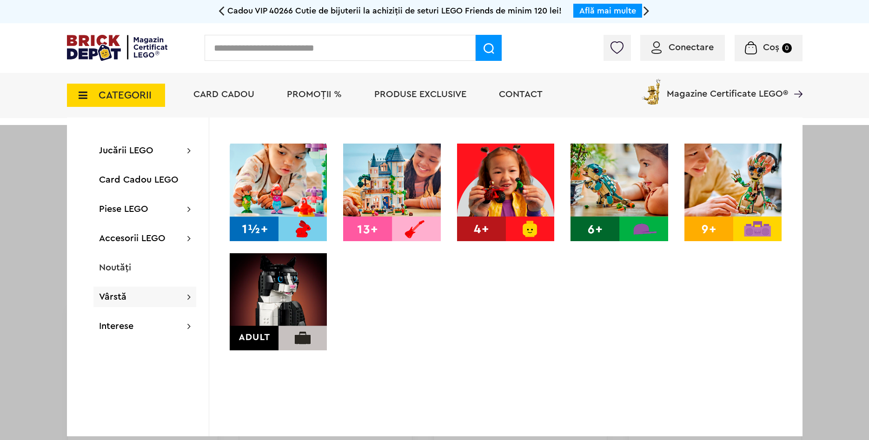
click at [108, 298] on span "Vârstă" at bounding box center [112, 297] width 27 height 9
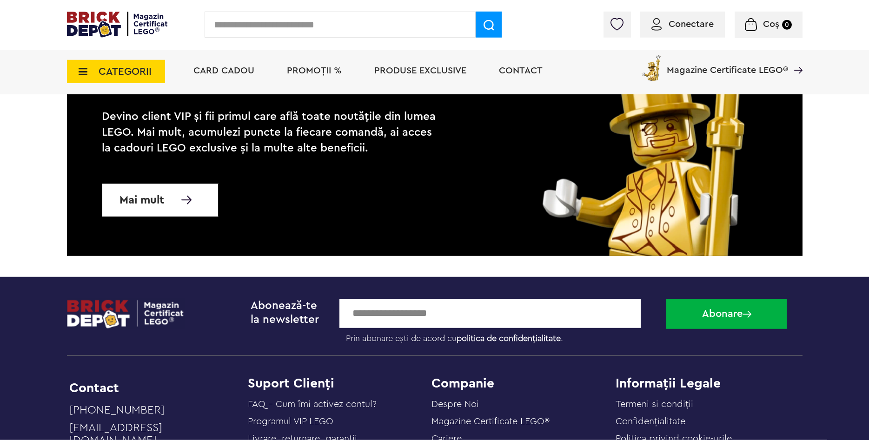
scroll to position [427, 0]
